Goal: Find specific page/section: Find specific page/section

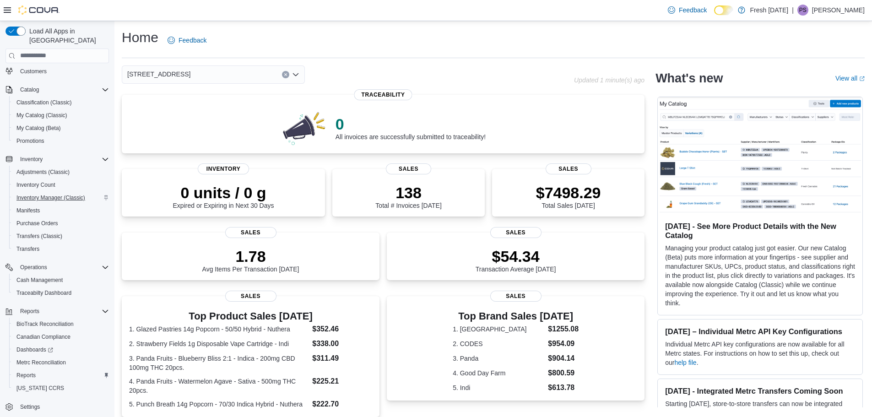
scroll to position [55, 0]
click at [45, 275] on span "Cash Management" at bounding box center [39, 278] width 46 height 7
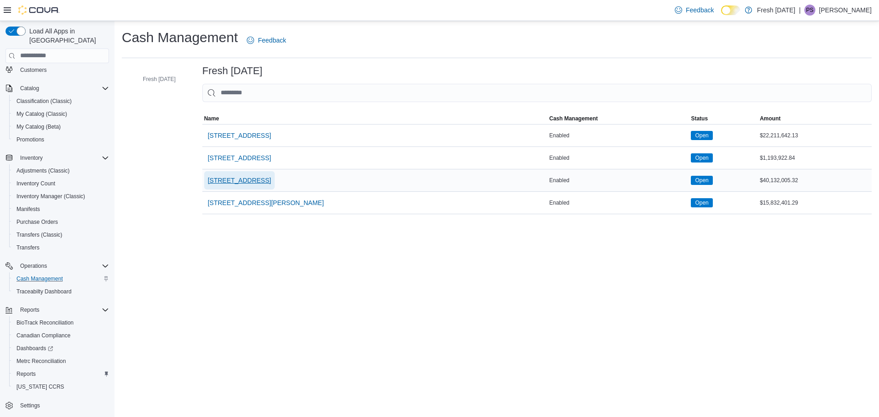
click at [253, 179] on span "[STREET_ADDRESS]" at bounding box center [239, 180] width 63 height 9
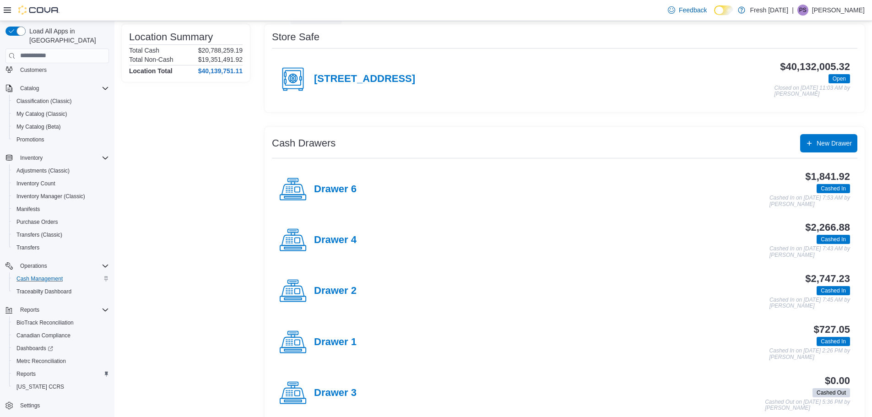
scroll to position [59, 0]
